Goal: Information Seeking & Learning: Learn about a topic

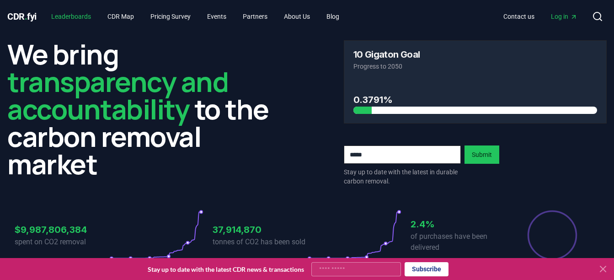
click at [86, 14] on link "Leaderboards" at bounding box center [71, 16] width 54 height 16
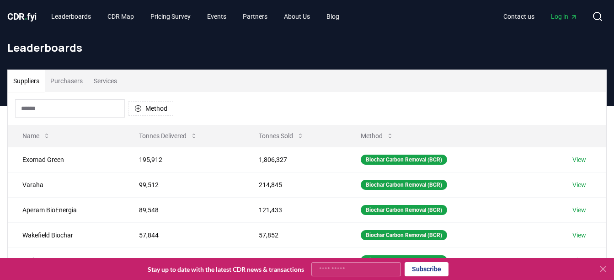
click at [564, 15] on span "Log in" at bounding box center [564, 16] width 27 height 9
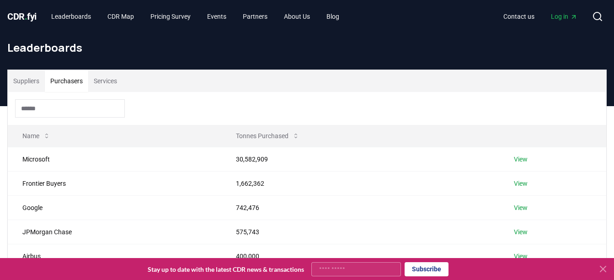
click at [77, 83] on button "Purchasers" at bounding box center [66, 81] width 43 height 22
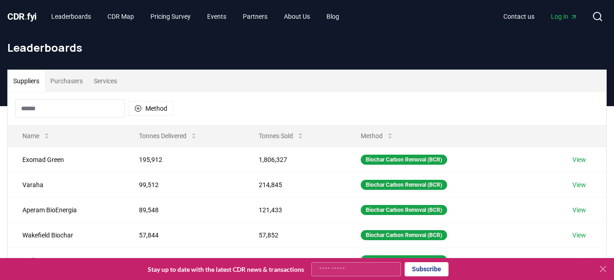
click at [38, 78] on button "Suppliers" at bounding box center [26, 81] width 37 height 22
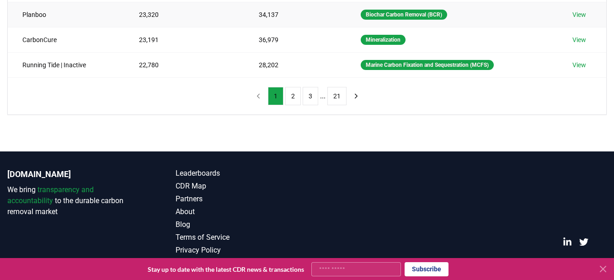
scroll to position [321, 0]
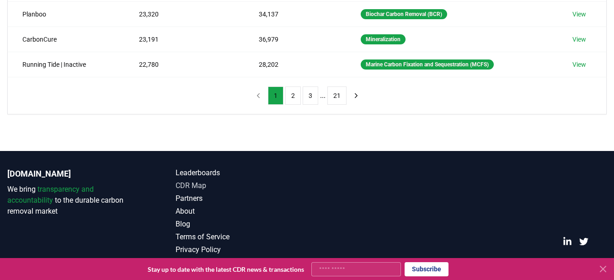
drag, startPoint x: 249, startPoint y: 178, endPoint x: 184, endPoint y: 189, distance: 65.8
click at [184, 189] on link "CDR Map" at bounding box center [241, 185] width 132 height 11
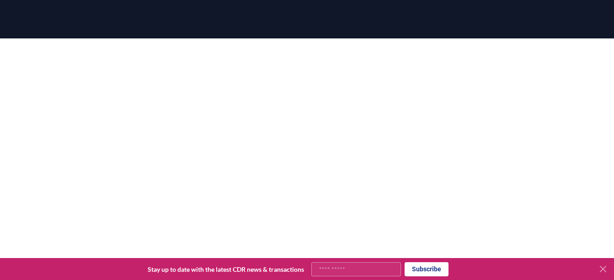
scroll to position [97, 0]
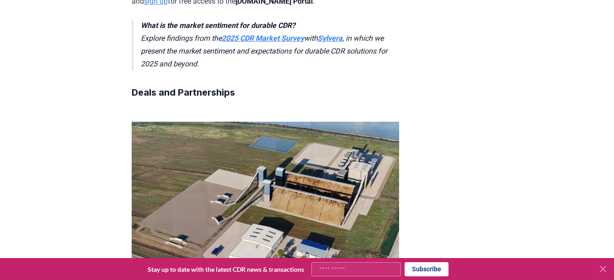
scroll to position [751, 0]
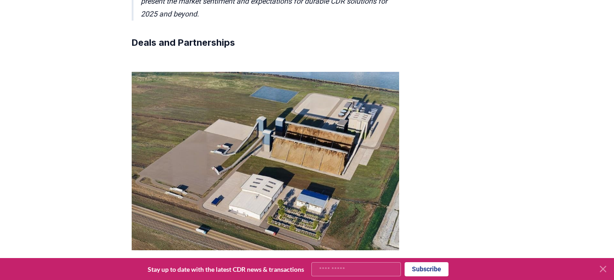
scroll to position [781, 0]
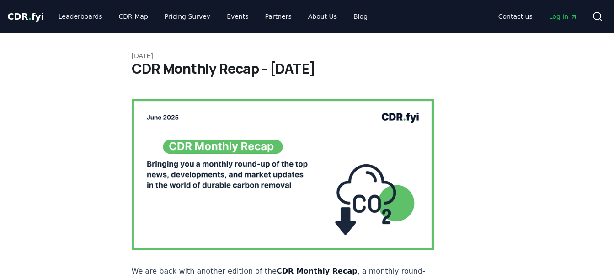
click at [234, 170] on img at bounding box center [283, 174] width 303 height 151
drag, startPoint x: 0, startPoint y: 0, endPoint x: 234, endPoint y: 170, distance: 289.1
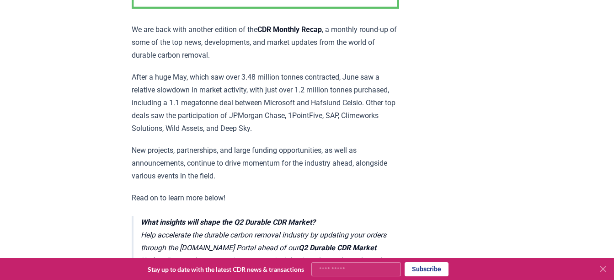
scroll to position [223, 0]
click at [262, 144] on p "New projects, partnerships, and large funding opportunities, as well as announc…" at bounding box center [265, 163] width 267 height 38
drag, startPoint x: 262, startPoint y: 144, endPoint x: 222, endPoint y: 130, distance: 43.1
click at [222, 130] on p "After a huge May, which saw over 3.48 million tonnes contracted, June saw a rel…" at bounding box center [265, 103] width 267 height 64
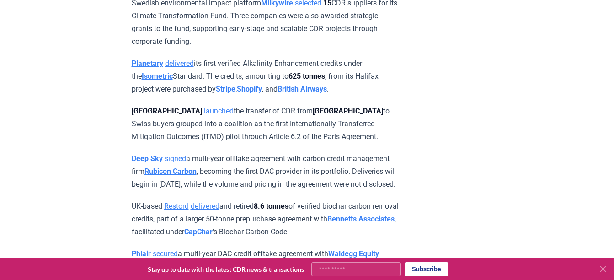
scroll to position [1258, 0]
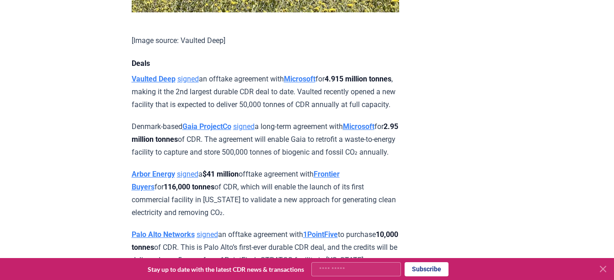
scroll to position [680, 0]
